Goal: Task Accomplishment & Management: Use online tool/utility

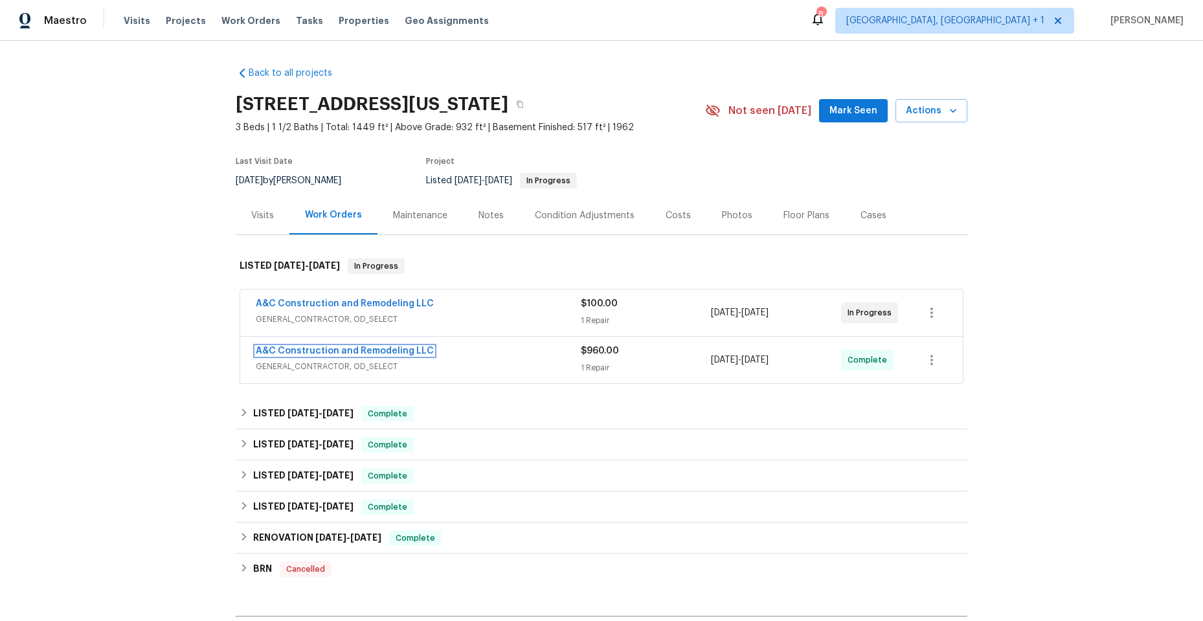
click at [328, 352] on link "A&C Construction and Remodeling LLC" at bounding box center [345, 350] width 178 height 9
click at [467, 313] on span "GENERAL_CONTRACTOR, OD_SELECT" at bounding box center [418, 319] width 325 height 13
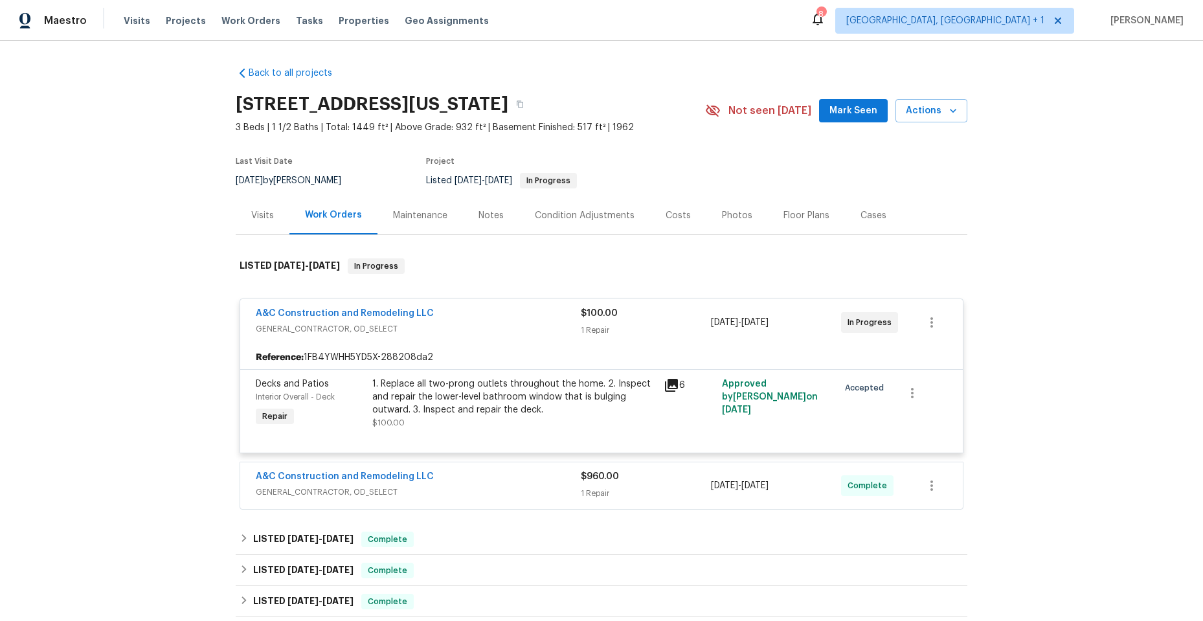
click at [670, 384] on icon at bounding box center [671, 385] width 13 height 13
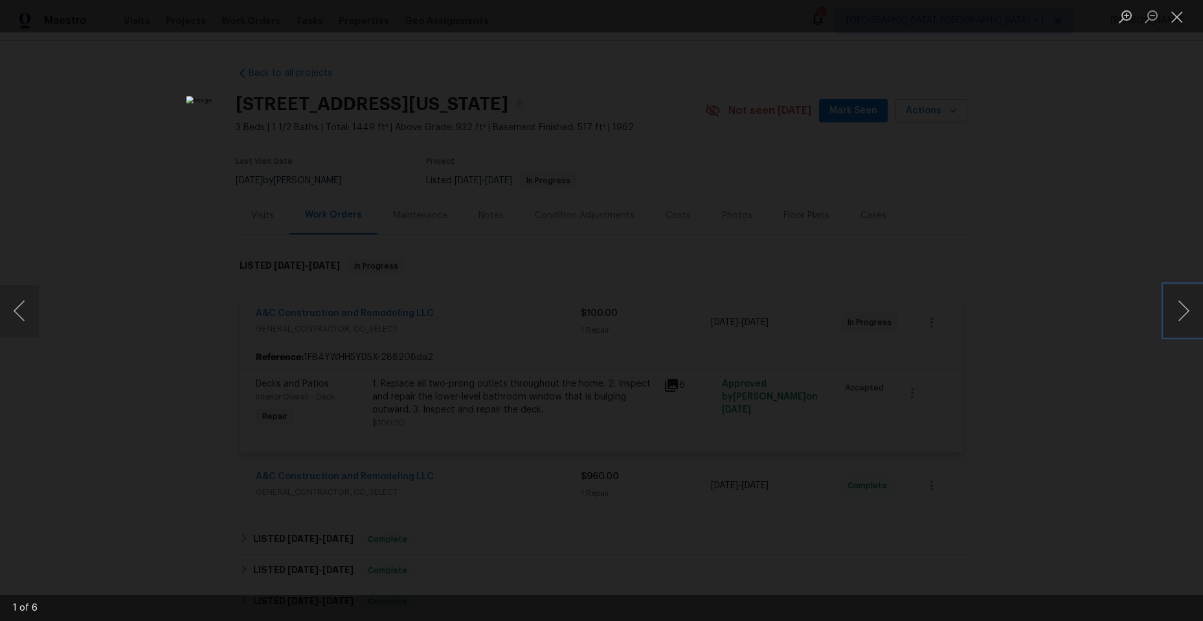
click at [1184, 308] on button "Next image" at bounding box center [1183, 311] width 39 height 52
click at [1183, 308] on button "Next image" at bounding box center [1183, 311] width 39 height 52
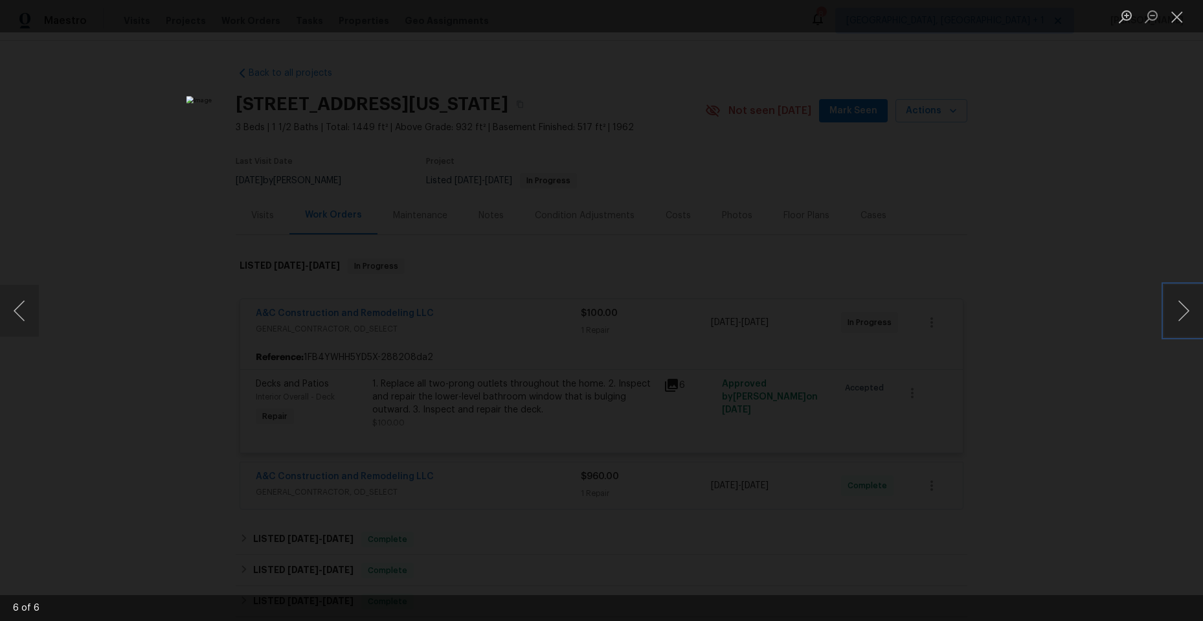
click at [1183, 308] on button "Next image" at bounding box center [1183, 311] width 39 height 52
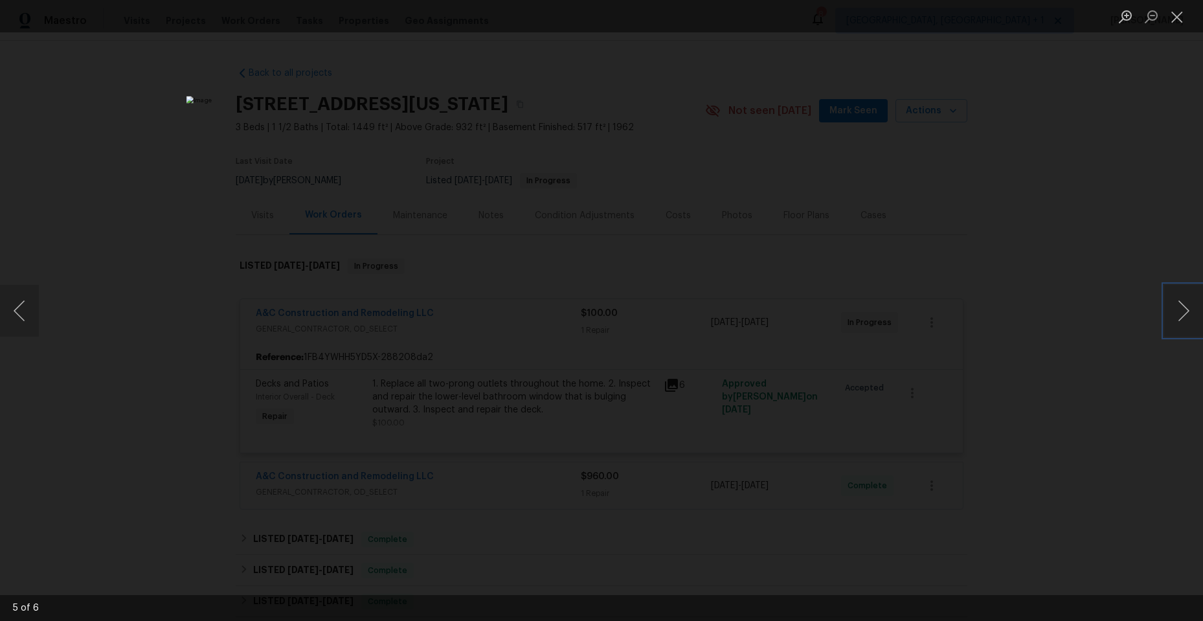
click at [1183, 308] on button "Next image" at bounding box center [1183, 311] width 39 height 52
click at [1180, 18] on button "Close lightbox" at bounding box center [1177, 16] width 26 height 23
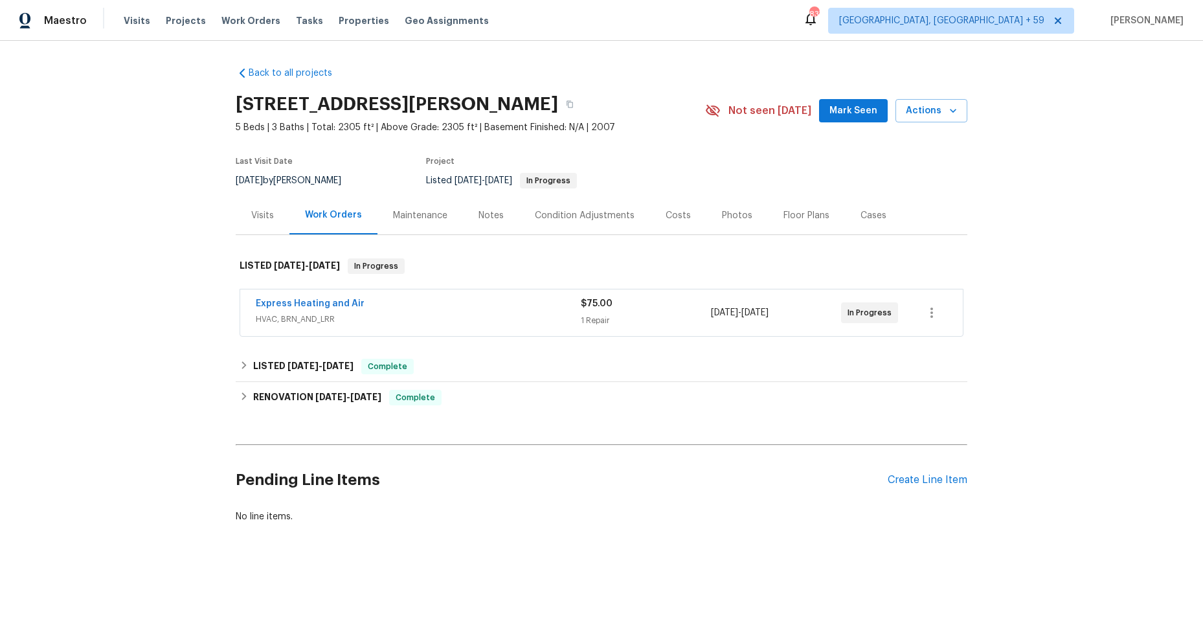
click at [449, 302] on div "Express Heating and Air" at bounding box center [418, 305] width 325 height 16
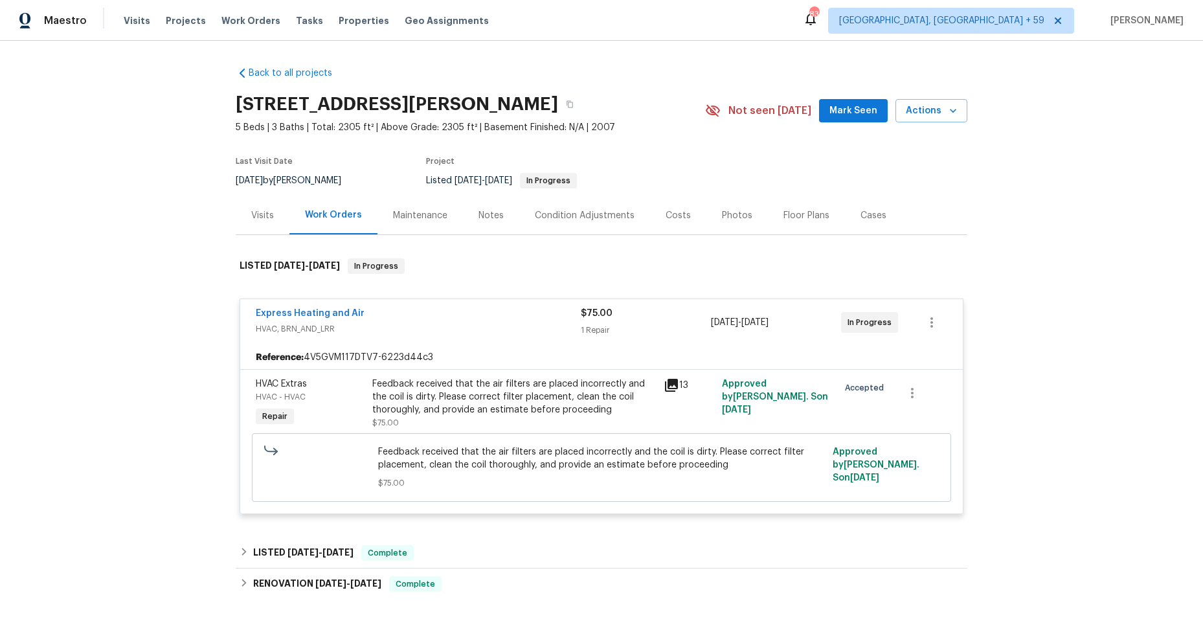
click at [665, 382] on icon at bounding box center [671, 385] width 13 height 13
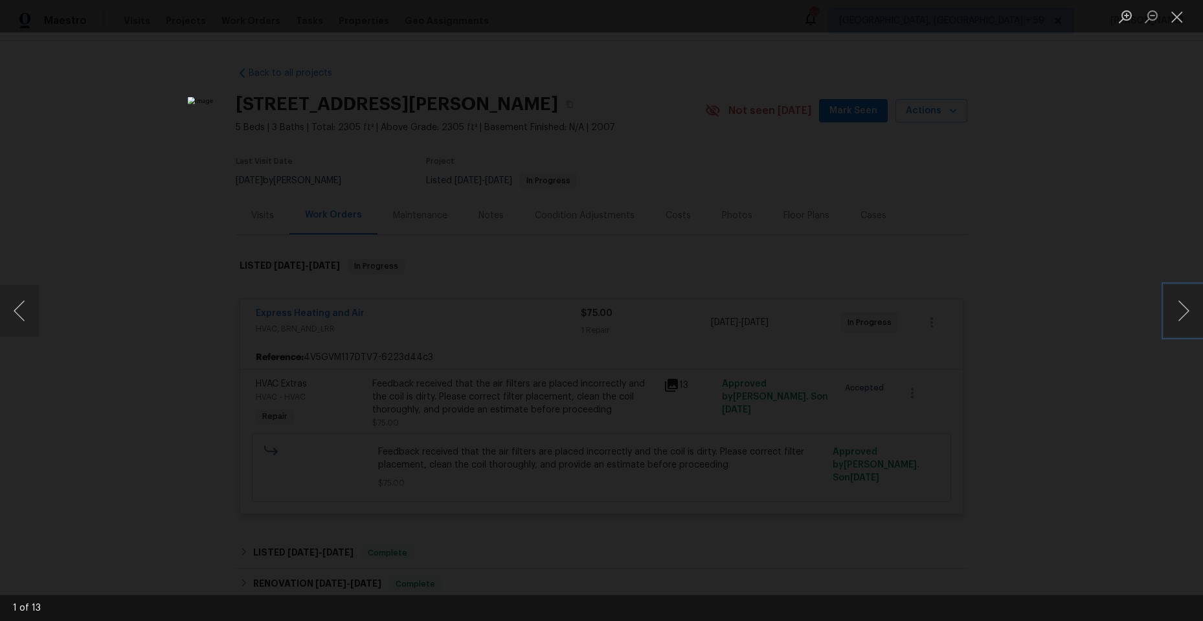
click at [1180, 306] on button "Next image" at bounding box center [1183, 311] width 39 height 52
